Goal: Find specific page/section: Find specific page/section

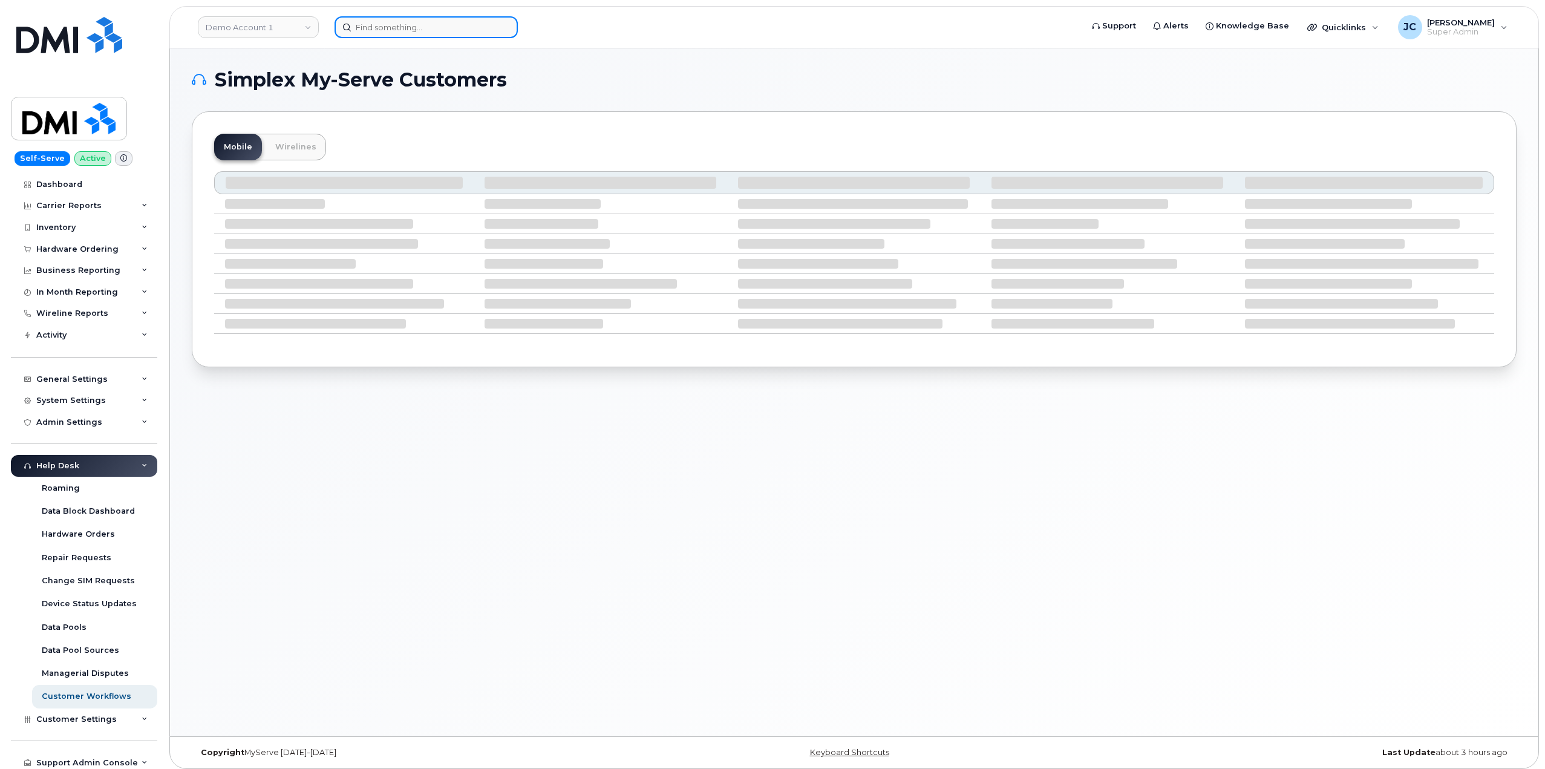
click at [443, 27] on input at bounding box center [426, 27] width 183 height 22
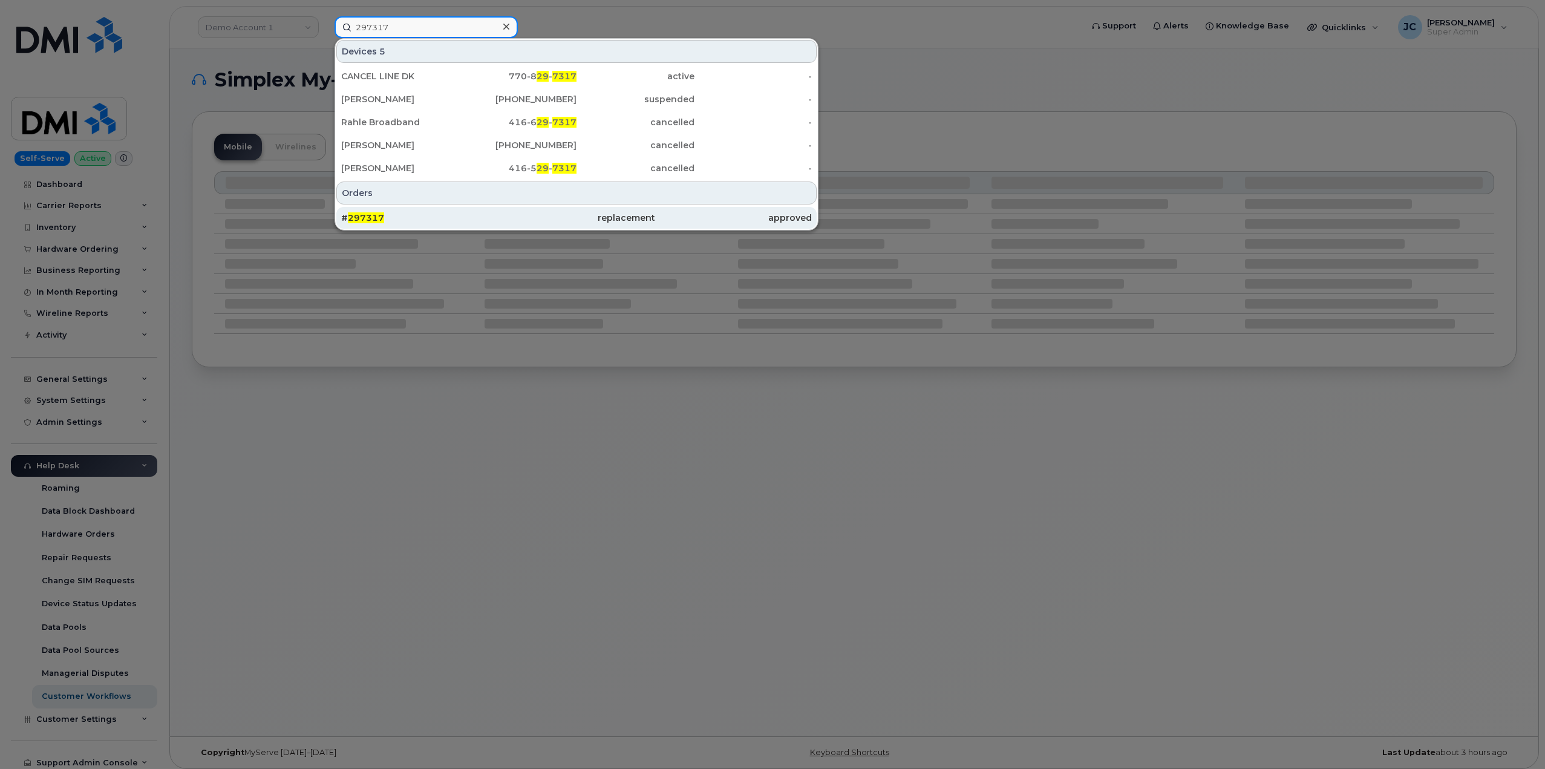
type input "297317"
click at [374, 220] on span "297317" at bounding box center [366, 217] width 36 height 11
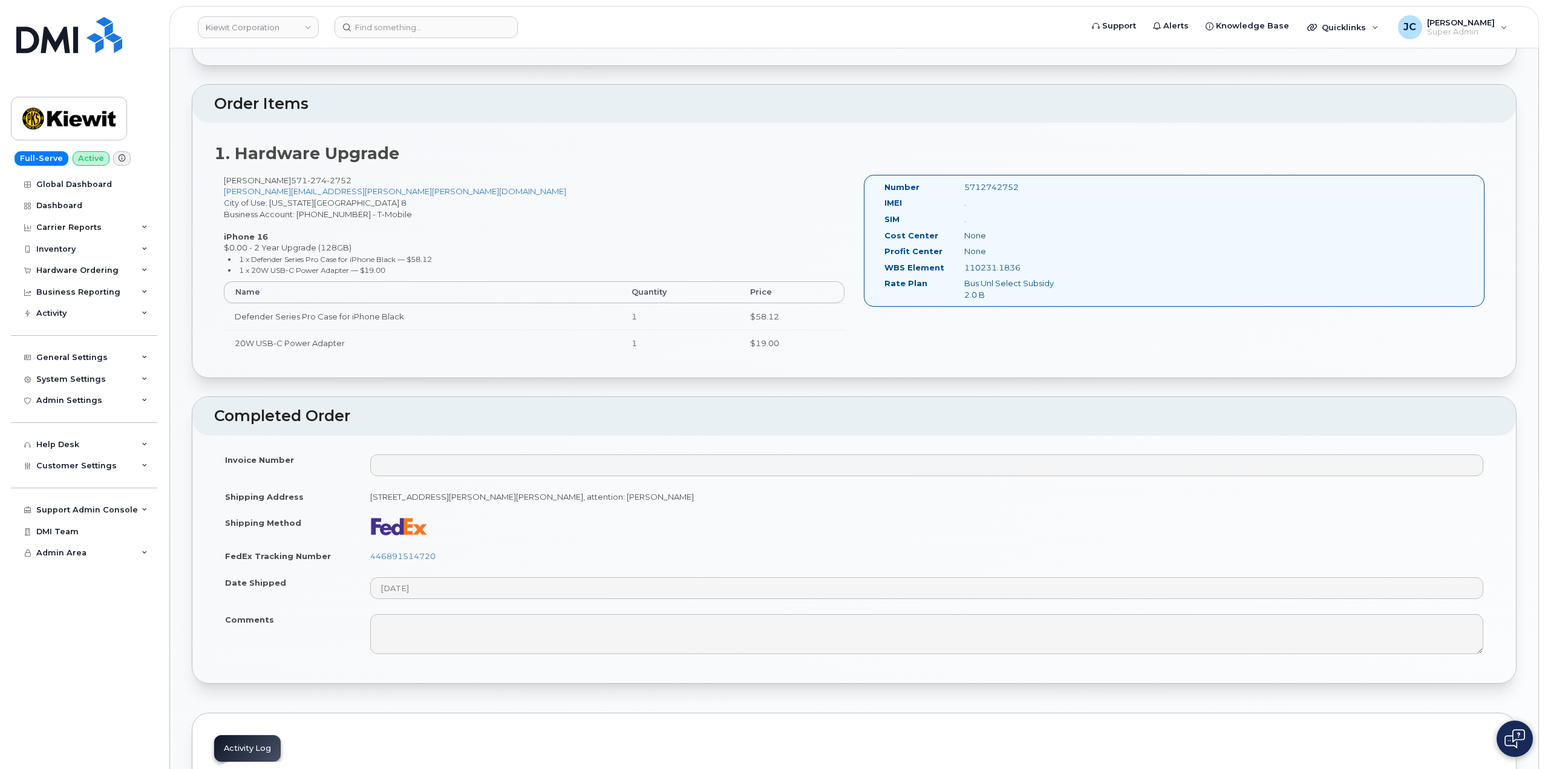
scroll to position [363, 0]
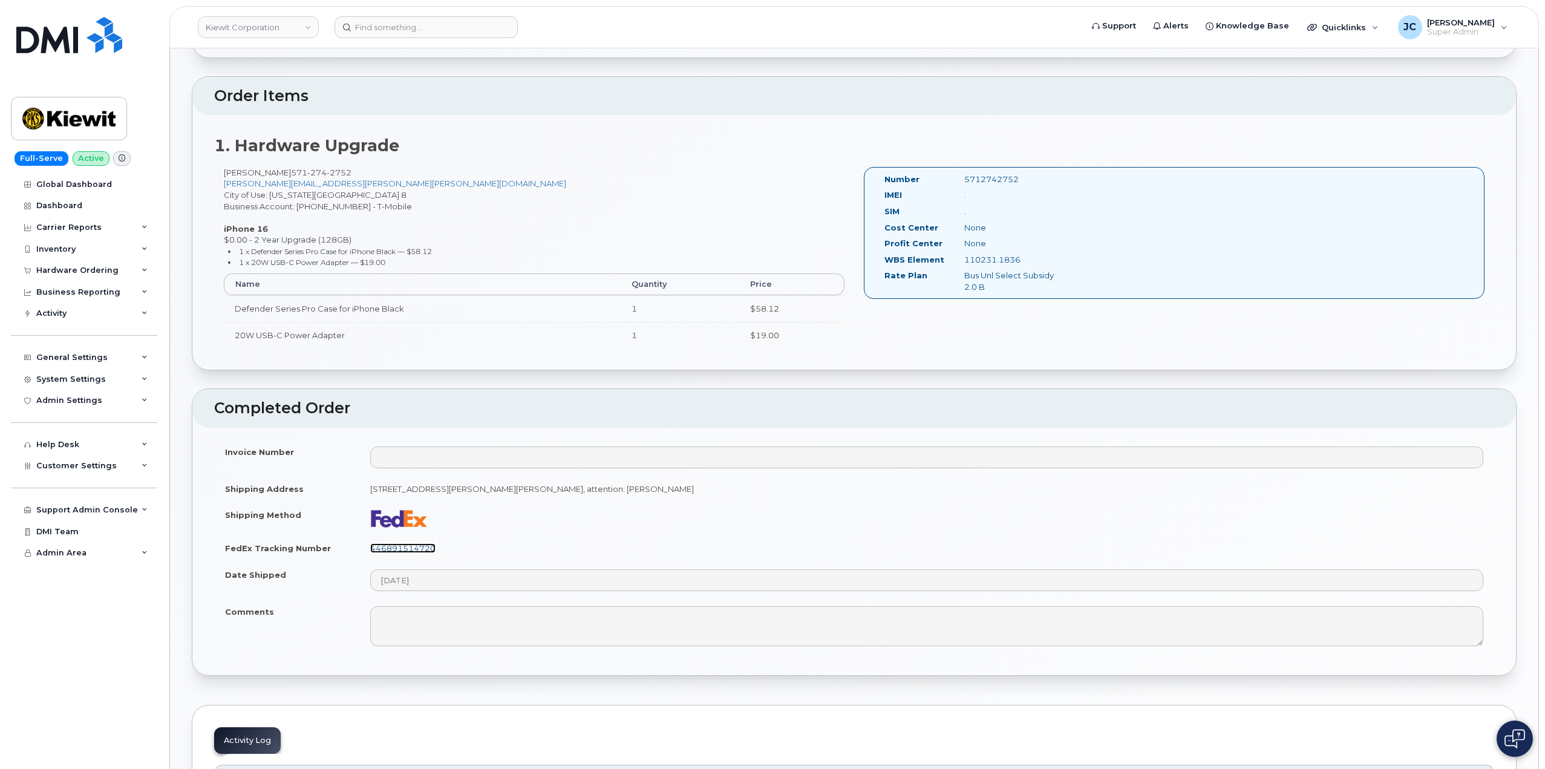
click at [419, 547] on link "446891514720" at bounding box center [402, 548] width 65 height 10
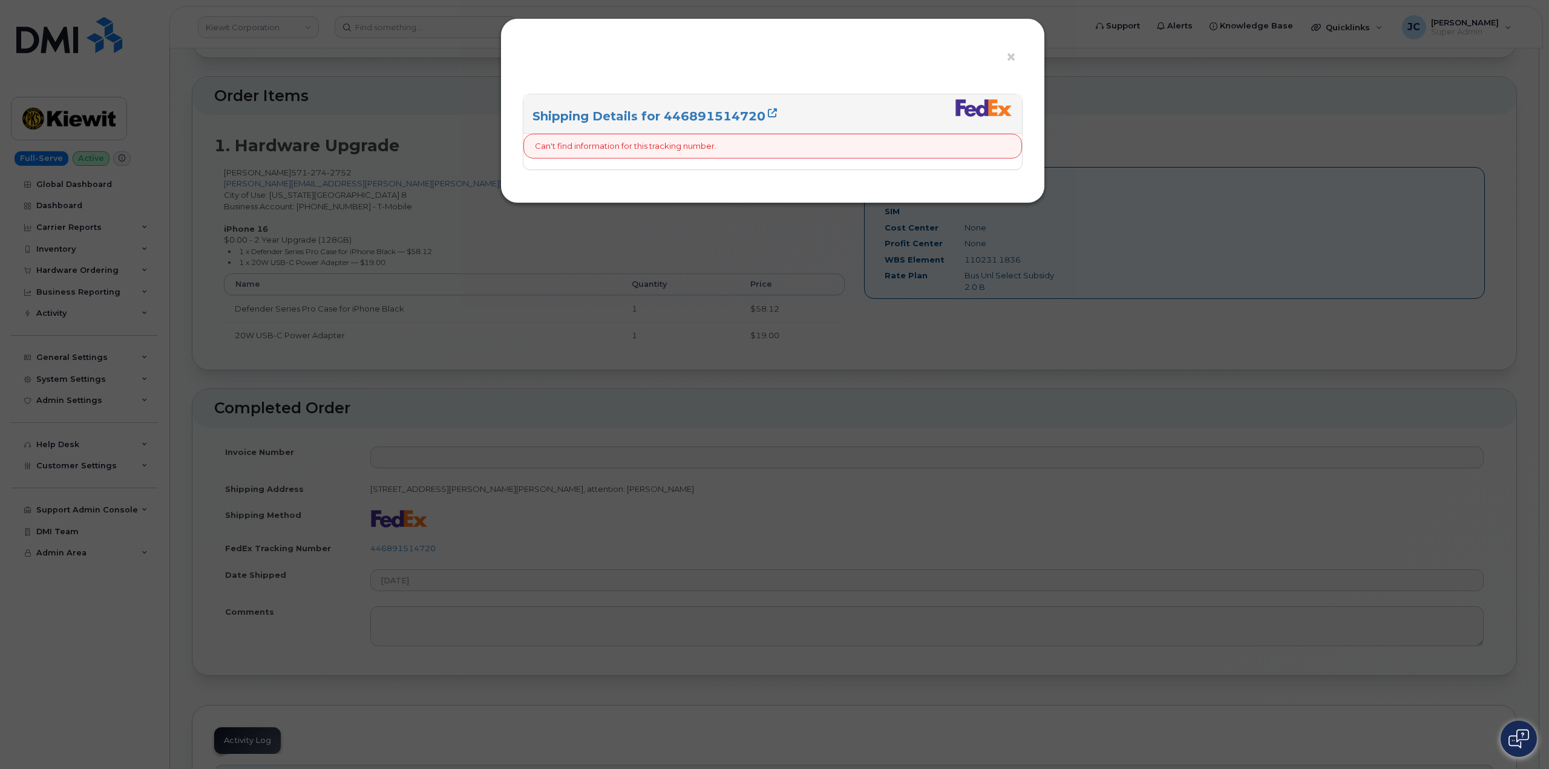
click at [1080, 87] on div "× Shipping Details for 446891514720 Can't find information for this tracking nu…" at bounding box center [774, 384] width 1549 height 769
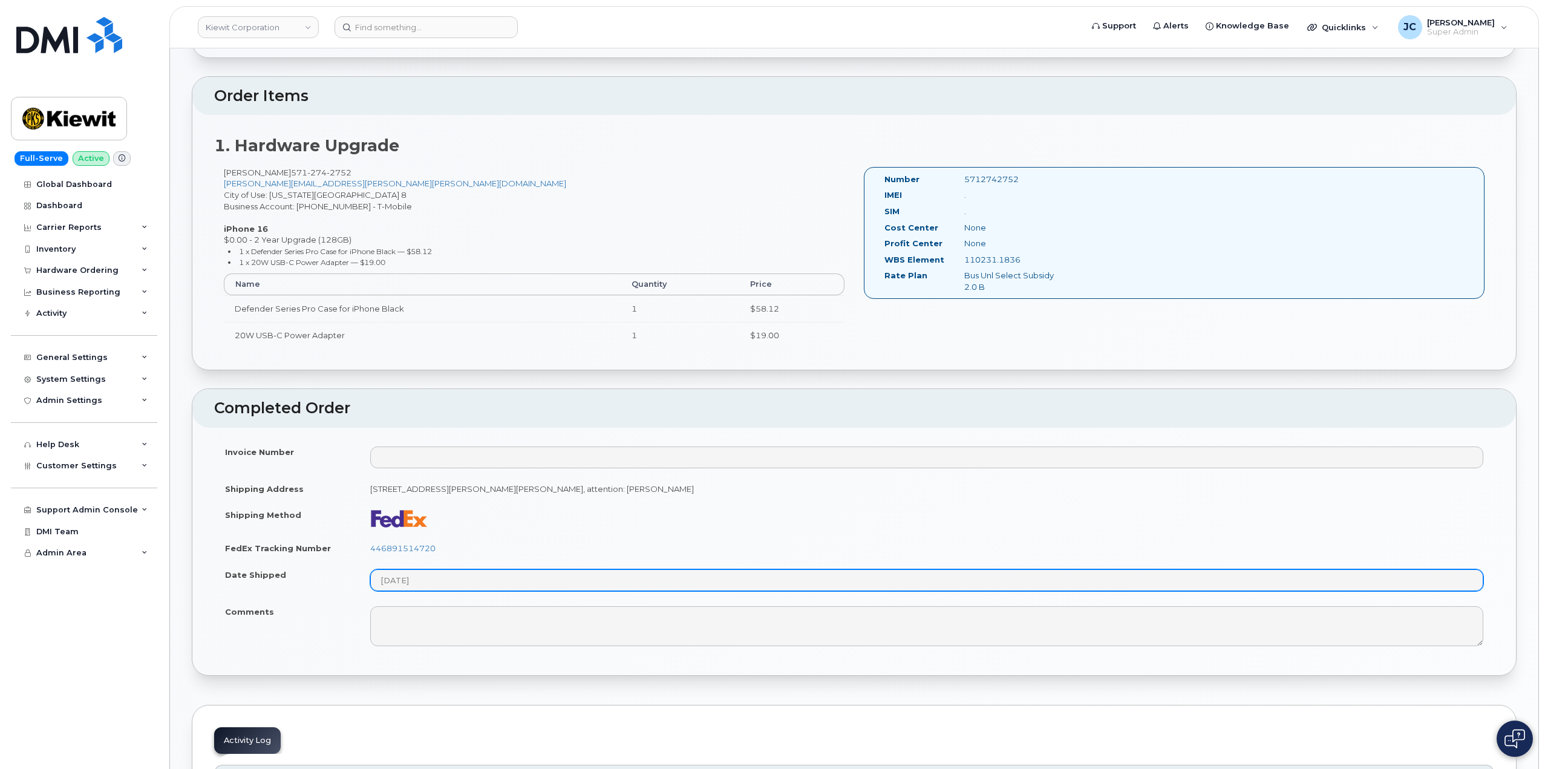
click at [332, 580] on tr "Date Shipped 2025-08-06" at bounding box center [854, 579] width 1280 height 37
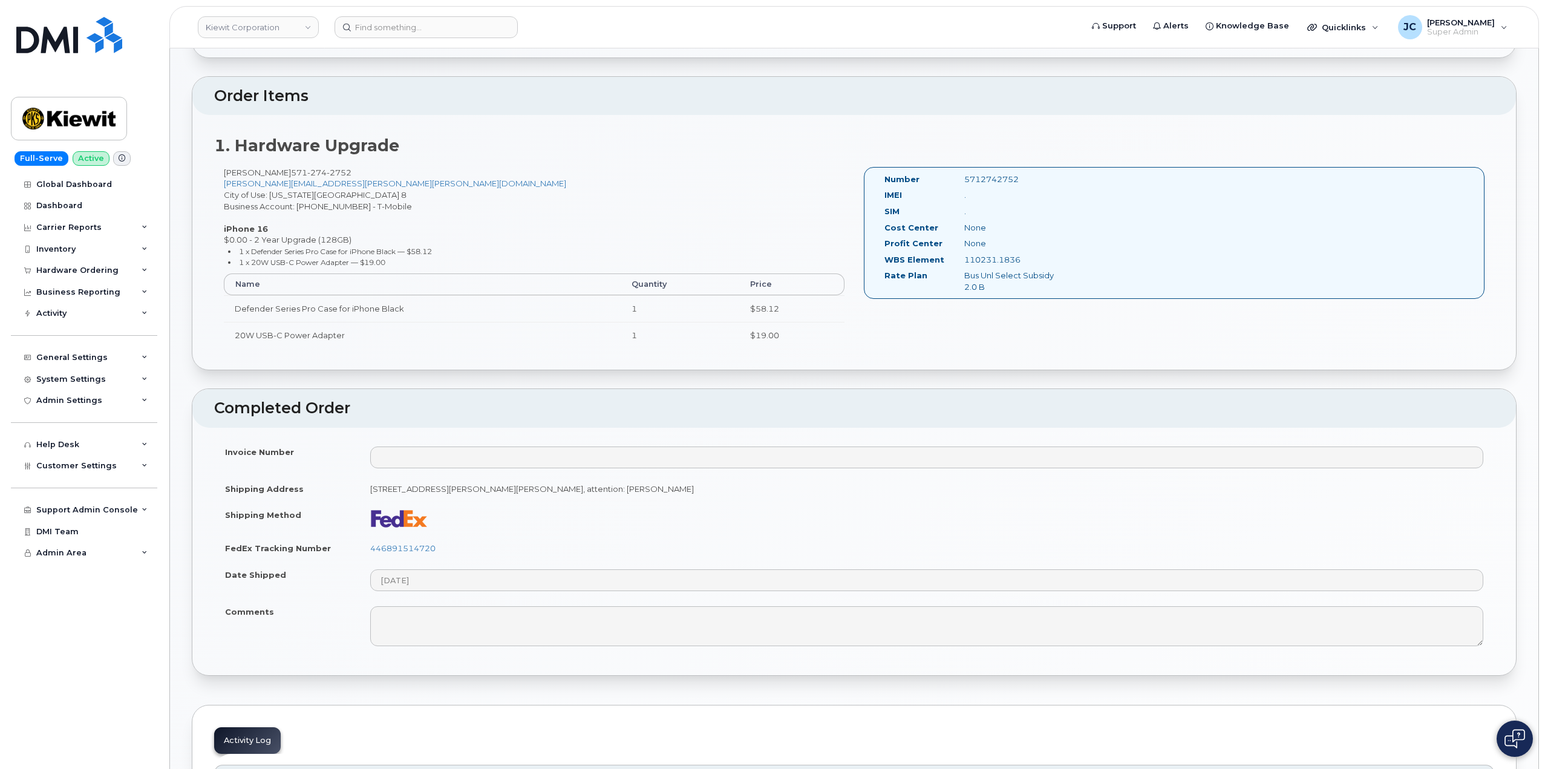
drag, startPoint x: 400, startPoint y: 583, endPoint x: 815, endPoint y: 542, distance: 417.0
click at [815, 541] on td "446891514720" at bounding box center [926, 548] width 1135 height 27
drag, startPoint x: 441, startPoint y: 546, endPoint x: 364, endPoint y: 543, distance: 76.9
click at [364, 543] on td "446891514720" at bounding box center [926, 548] width 1135 height 27
copy link "446891514720"
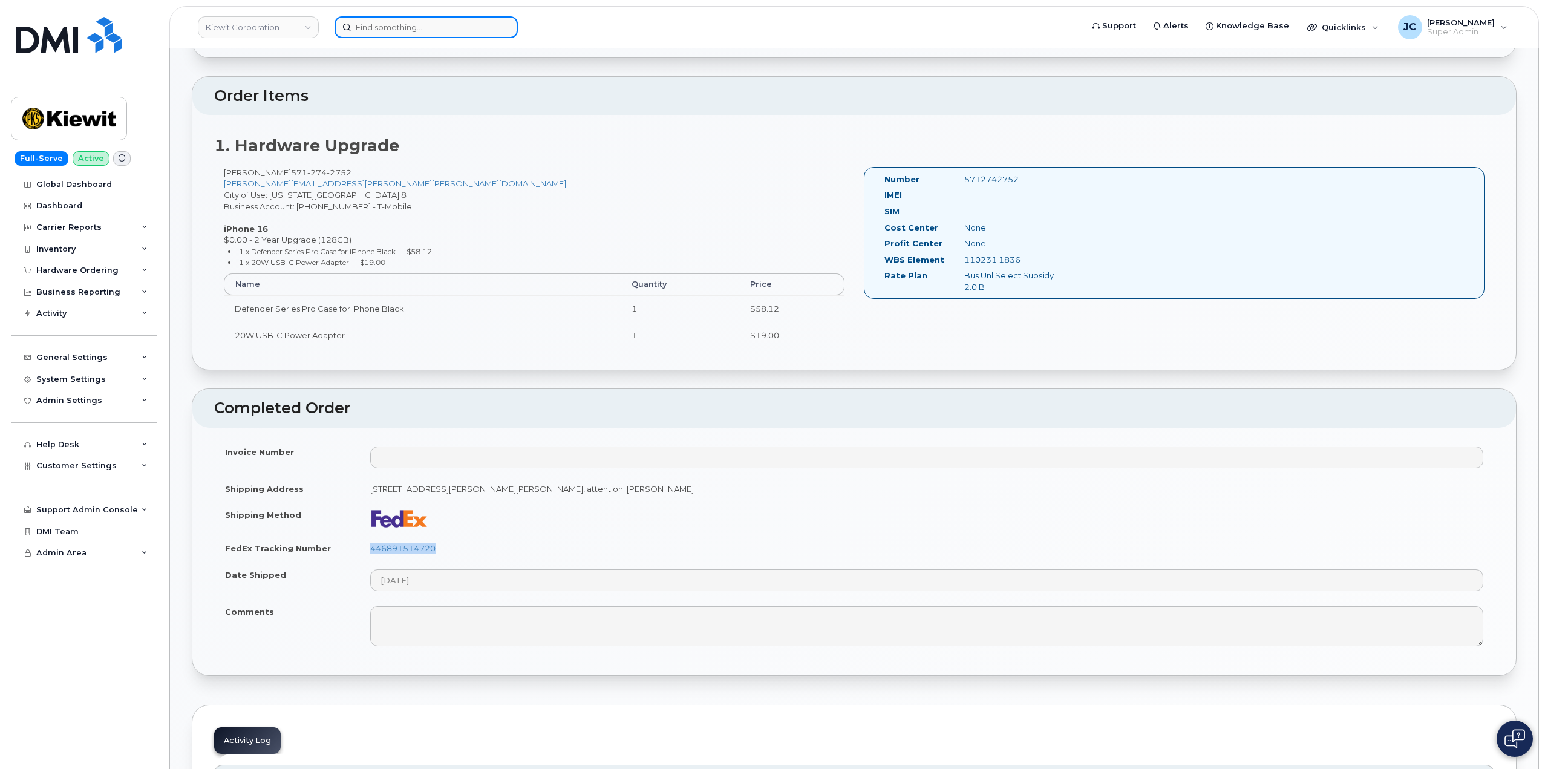
click at [362, 24] on input at bounding box center [426, 27] width 183 height 22
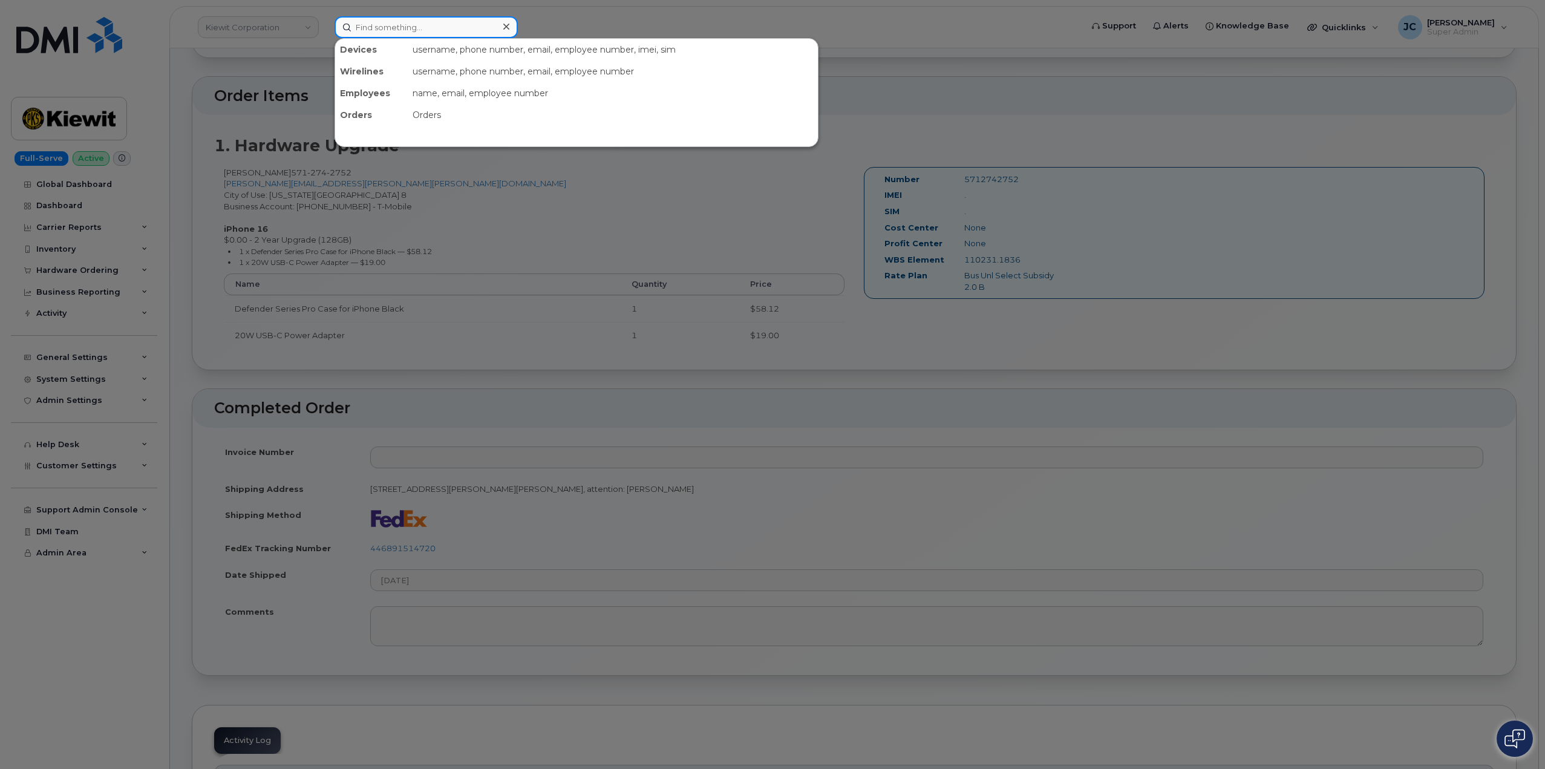
paste input "6022062305"
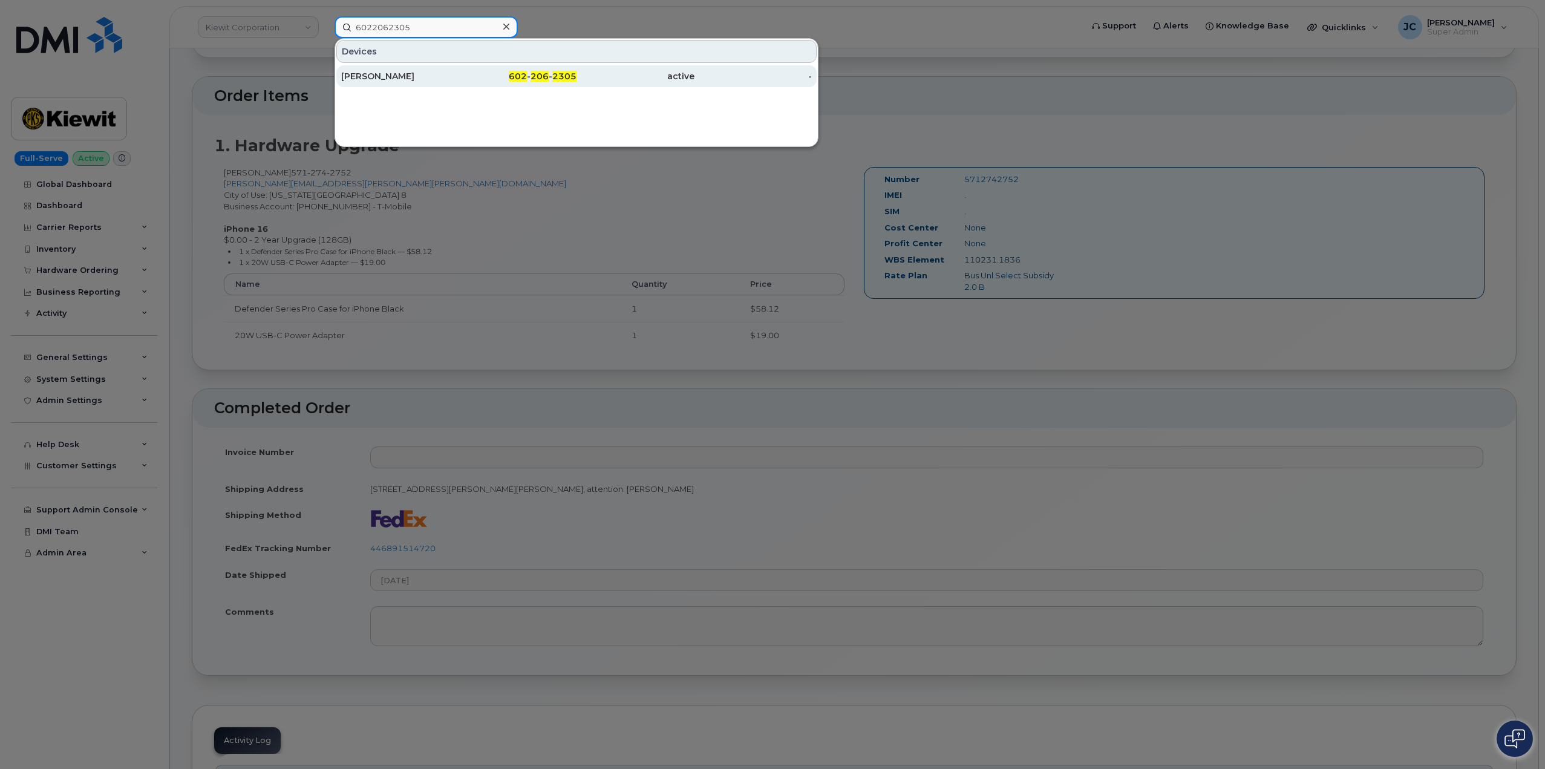
type input "6022062305"
click at [363, 71] on div "Corey Schmitz" at bounding box center [400, 76] width 118 height 12
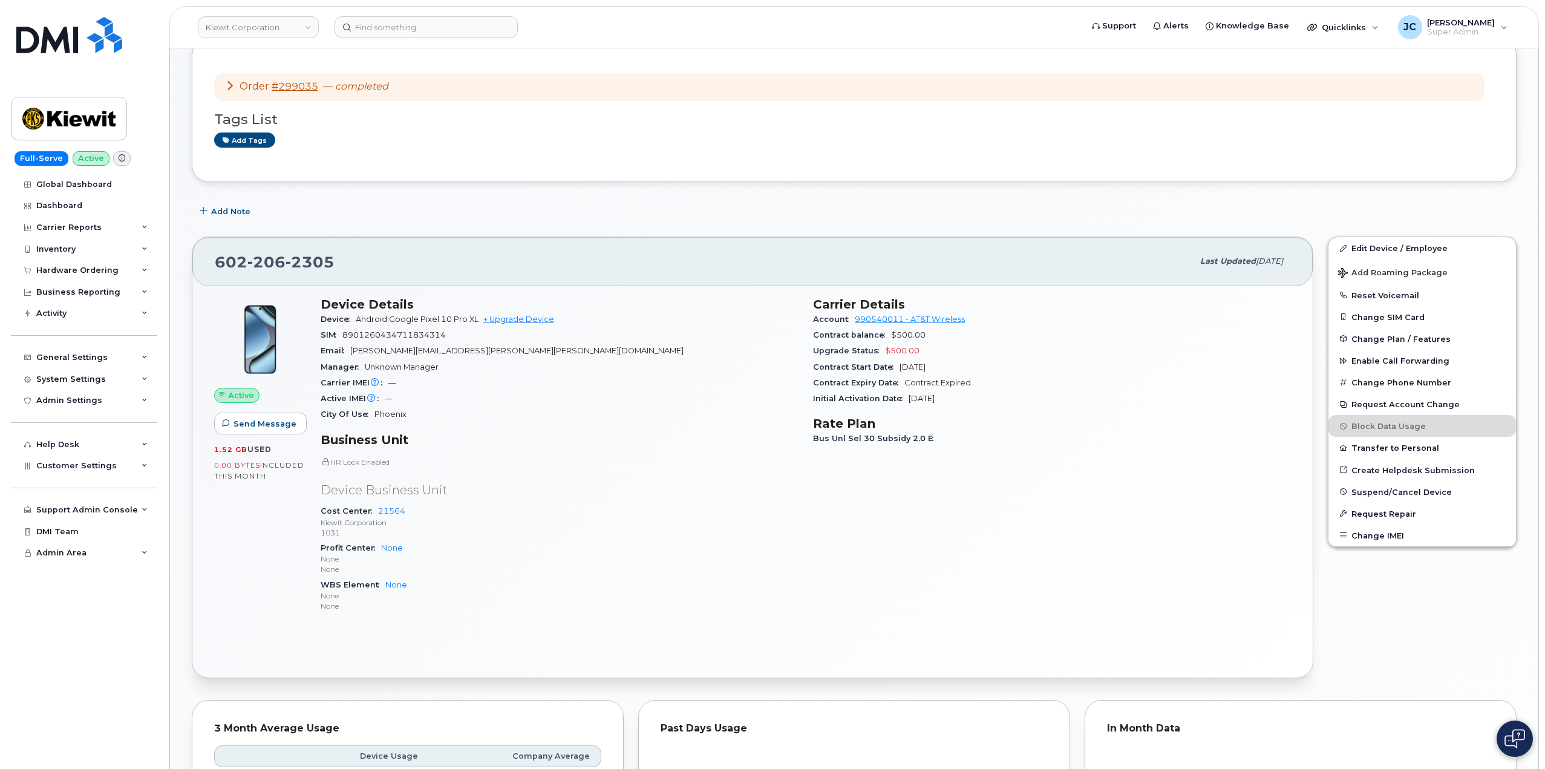
scroll to position [242, 0]
